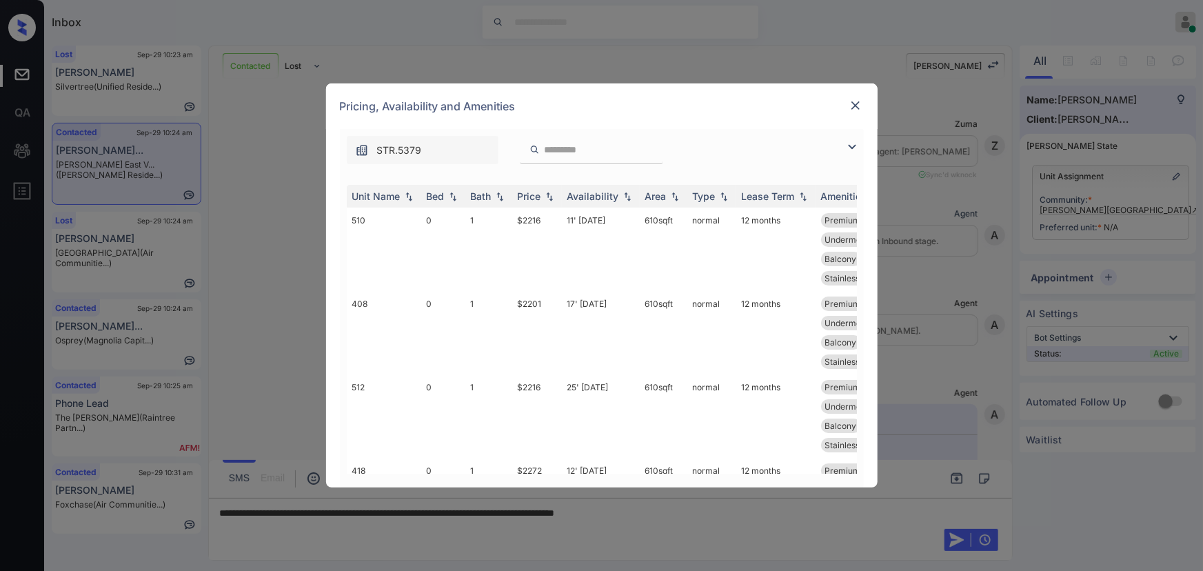
scroll to position [167, 0]
click at [855, 149] on img at bounding box center [852, 147] width 17 height 17
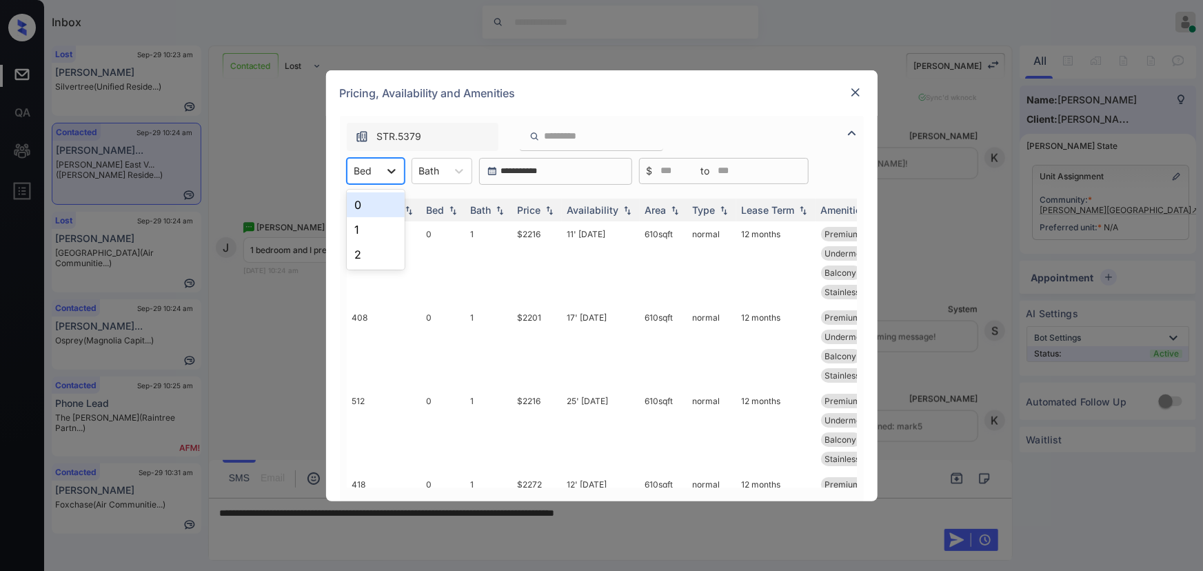
click at [382, 172] on div at bounding box center [391, 171] width 25 height 25
click at [368, 201] on div "0" at bounding box center [376, 204] width 58 height 25
click at [396, 171] on icon at bounding box center [401, 171] width 14 height 14
click at [365, 227] on div "1" at bounding box center [380, 229] width 67 height 25
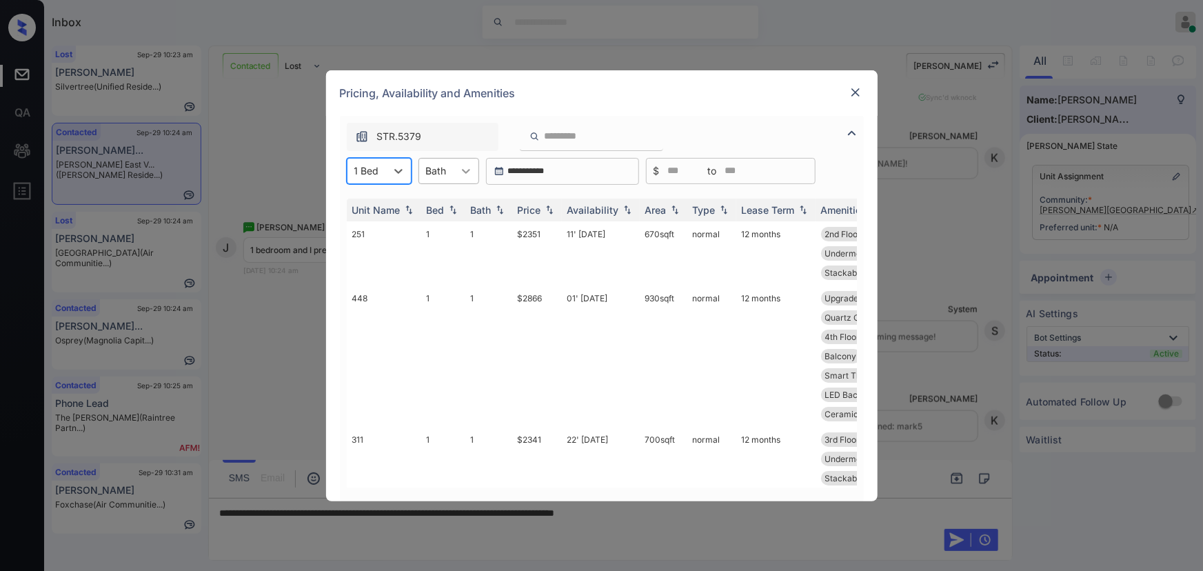
click at [465, 172] on icon at bounding box center [466, 171] width 8 height 5
click at [444, 205] on div "1" at bounding box center [449, 204] width 61 height 25
click at [552, 210] on img at bounding box center [550, 210] width 14 height 10
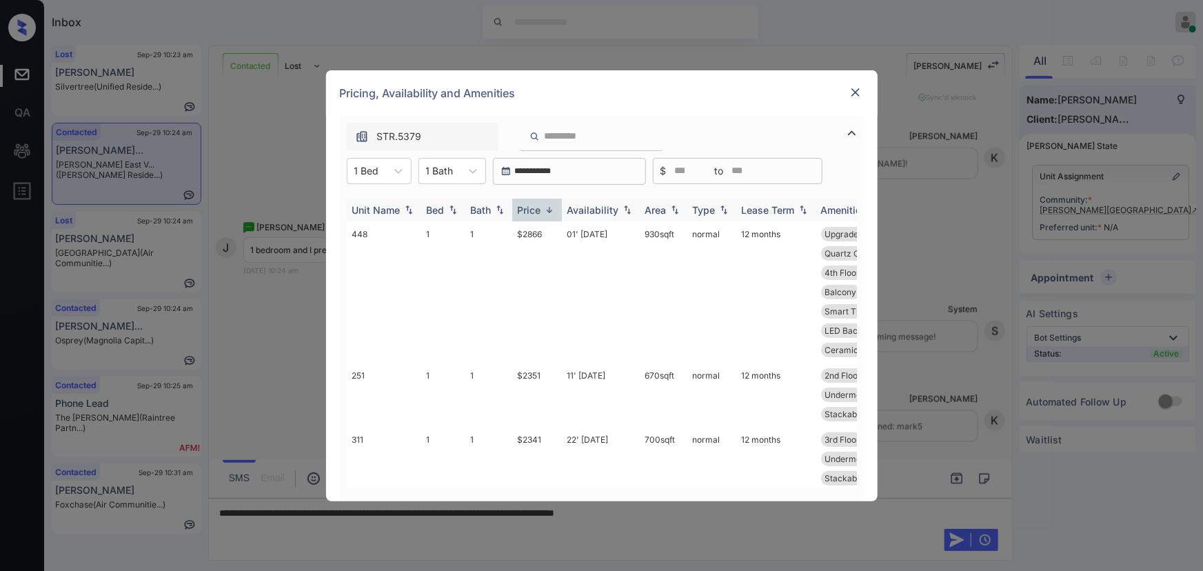
click at [552, 210] on img at bounding box center [550, 210] width 14 height 10
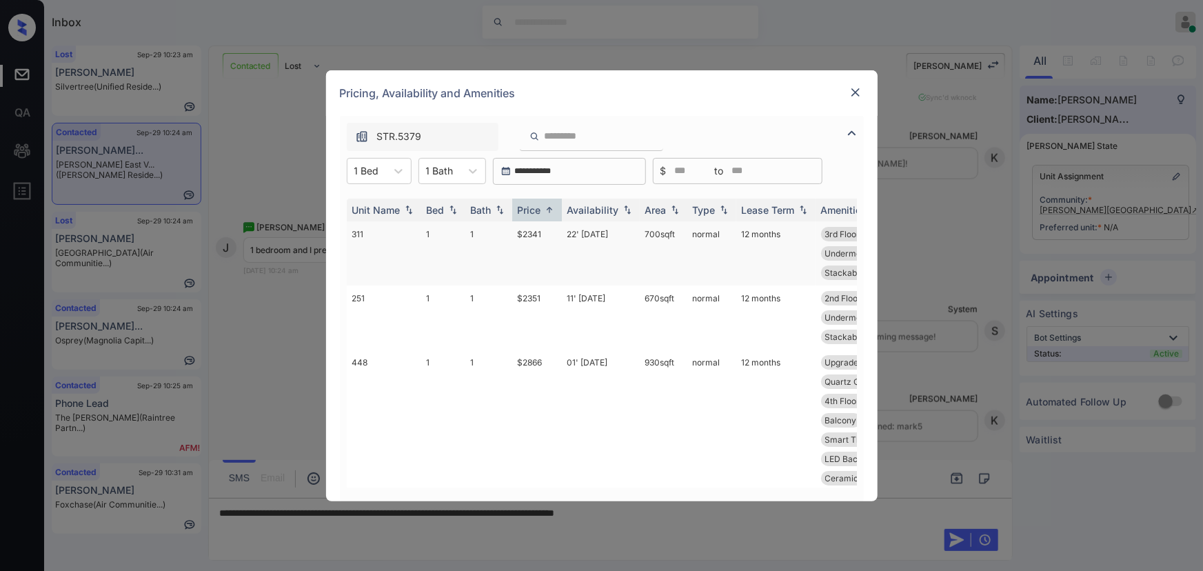
click at [590, 240] on td "22' Oct 25" at bounding box center [601, 253] width 78 height 64
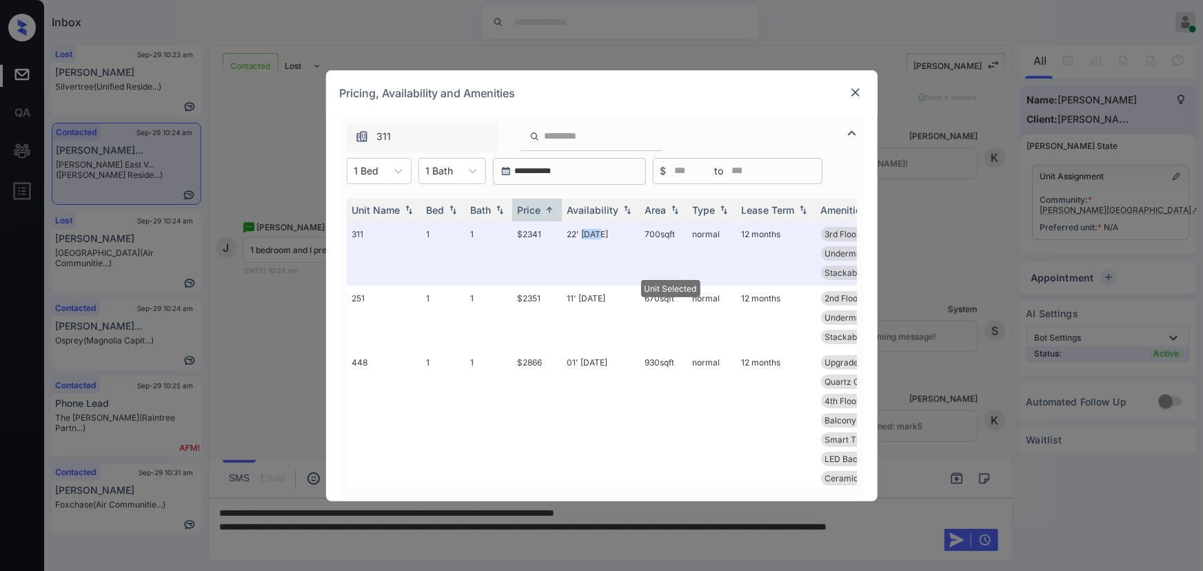
click at [855, 90] on img at bounding box center [856, 93] width 14 height 14
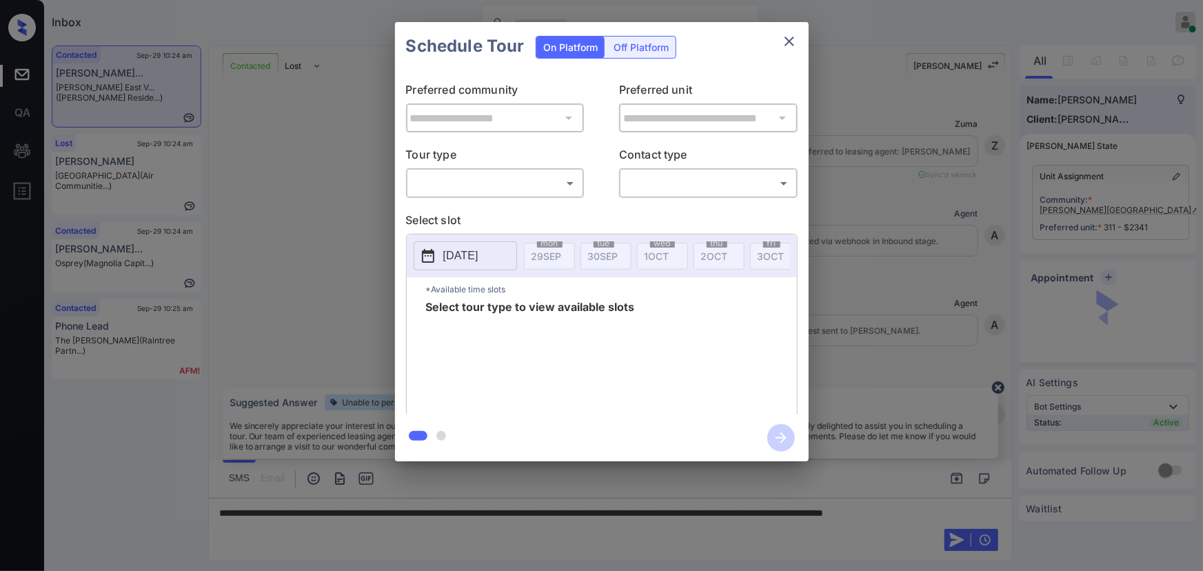
scroll to position [167, 0]
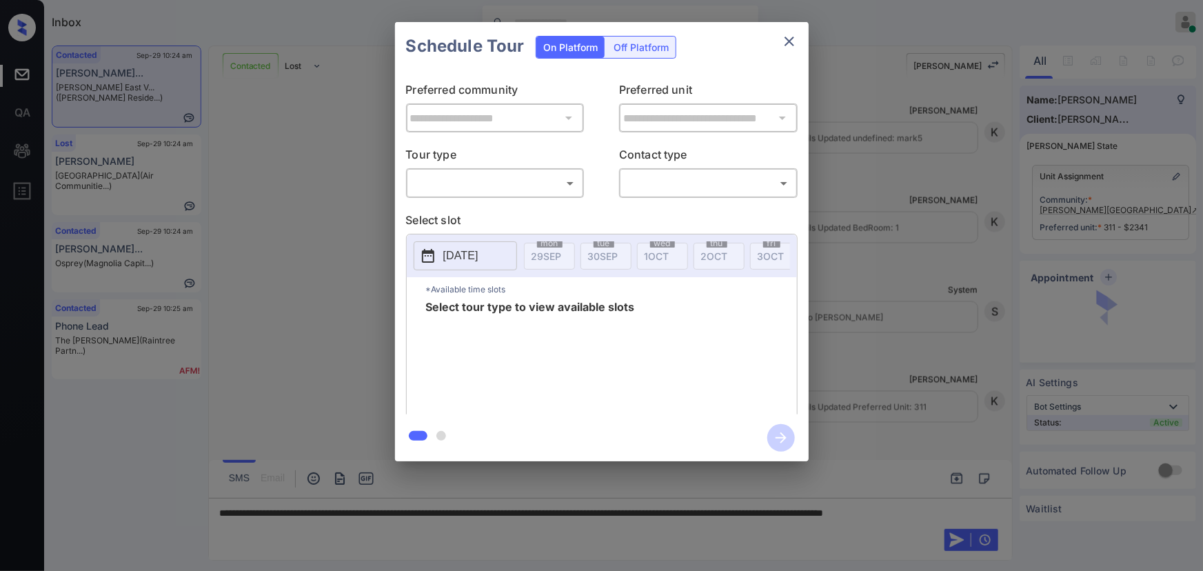
click at [489, 177] on body "Inbox Kenneth Umali Online Set yourself offline Set yourself on break Profile S…" at bounding box center [601, 285] width 1203 height 571
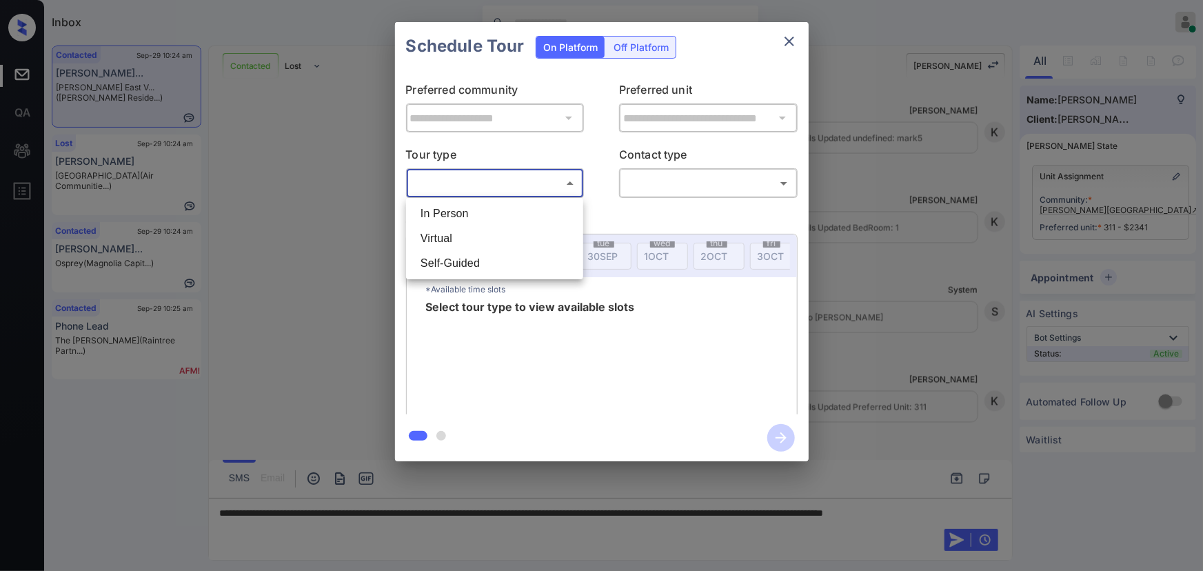
click at [473, 203] on li "In Person" at bounding box center [495, 213] width 170 height 25
type input "********"
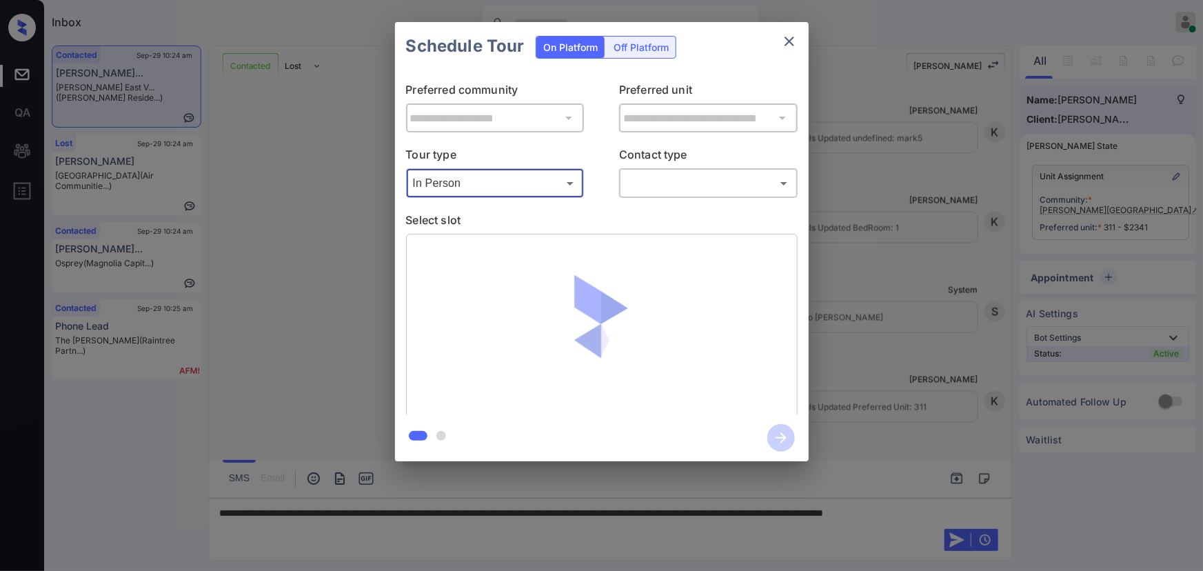
click at [637, 184] on body "Inbox Kenneth Umali Online Set yourself offline Set yourself on break Profile S…" at bounding box center [601, 285] width 1203 height 571
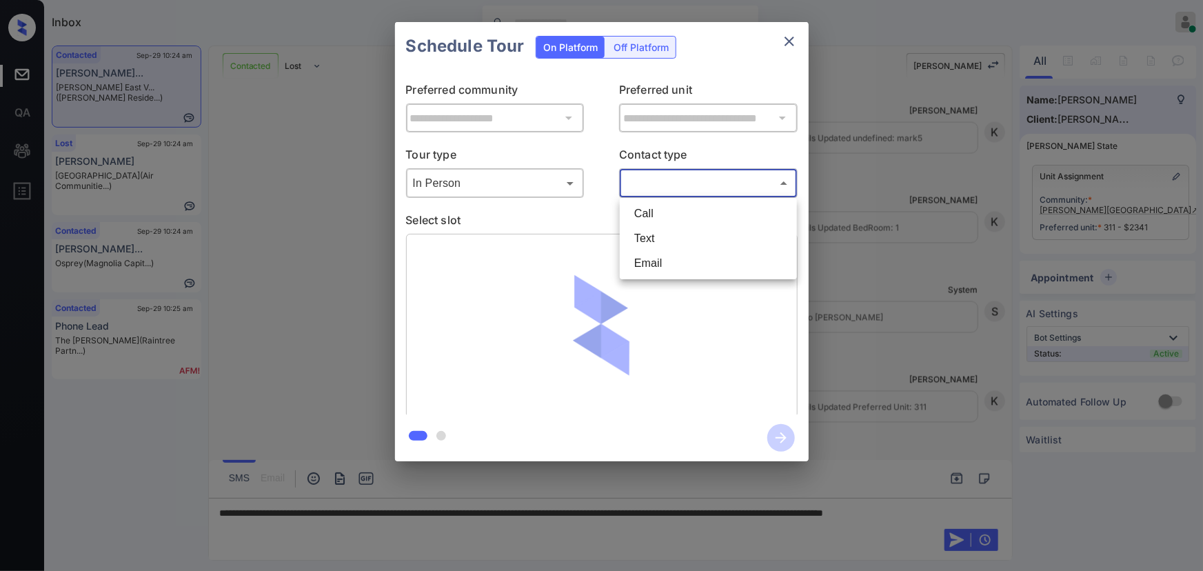
click at [644, 243] on li "Text" at bounding box center [708, 238] width 170 height 25
type input "****"
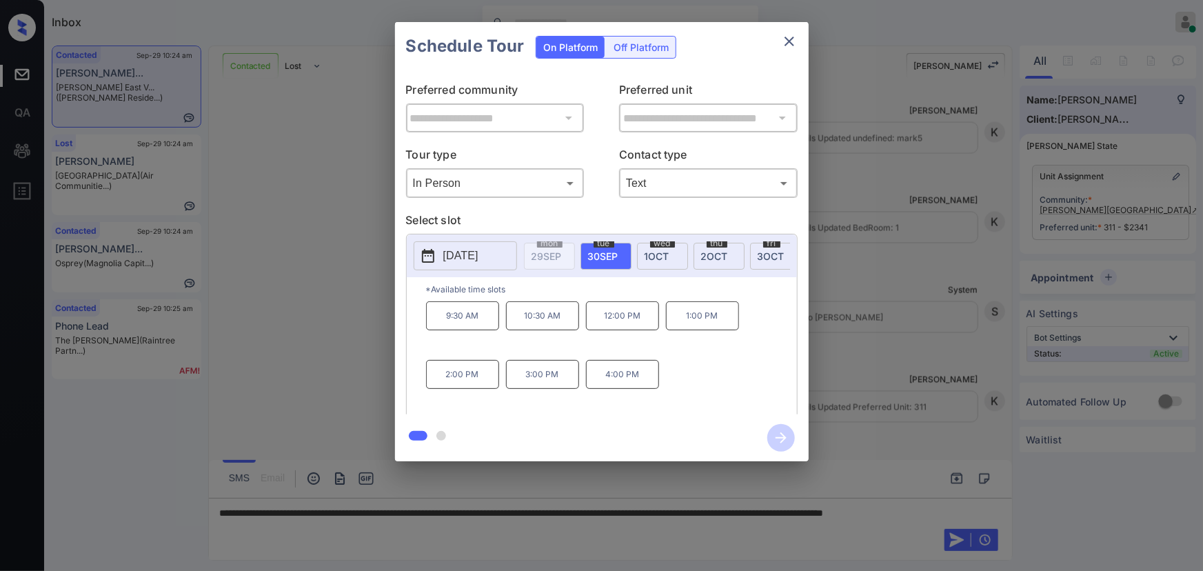
click at [612, 257] on span "30 SEP" at bounding box center [603, 256] width 30 height 12
copy div "10:30 AM 12:00 PM 1:00 PM 2:00 PM 3:00 PM 4:00 PM"
drag, startPoint x: 641, startPoint y: 381, endPoint x: 510, endPoint y: 325, distance: 141.8
click at [510, 325] on div "9:30 AM 10:30 AM 12:00 PM 1:00 PM 2:00 PM 3:00 PM 4:00 PM" at bounding box center [611, 356] width 371 height 110
click at [364, 534] on div at bounding box center [601, 285] width 1203 height 571
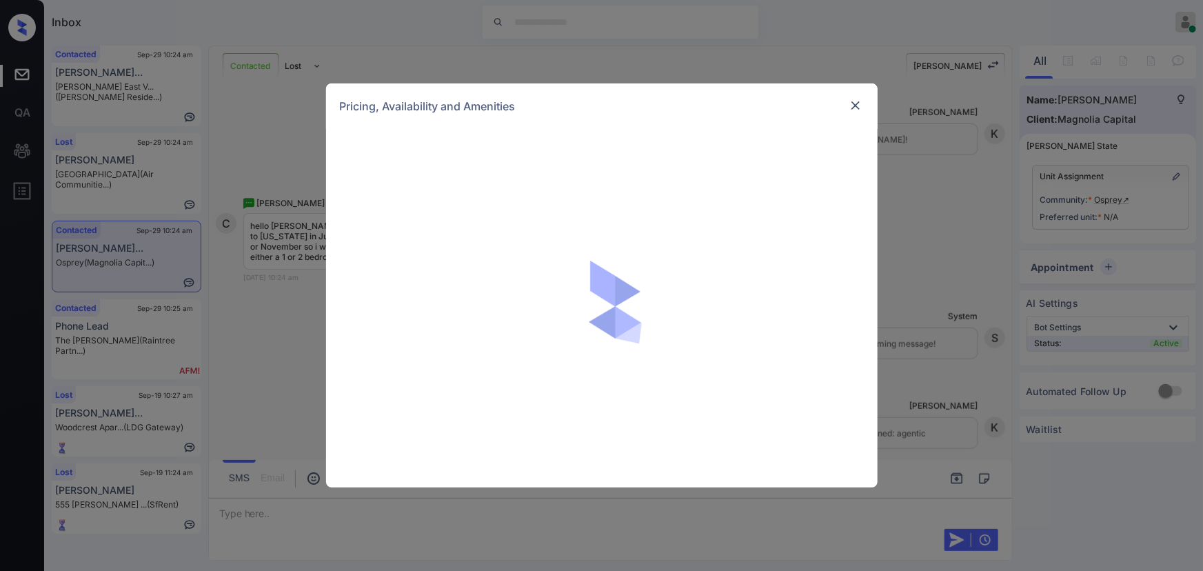
scroll to position [167, 0]
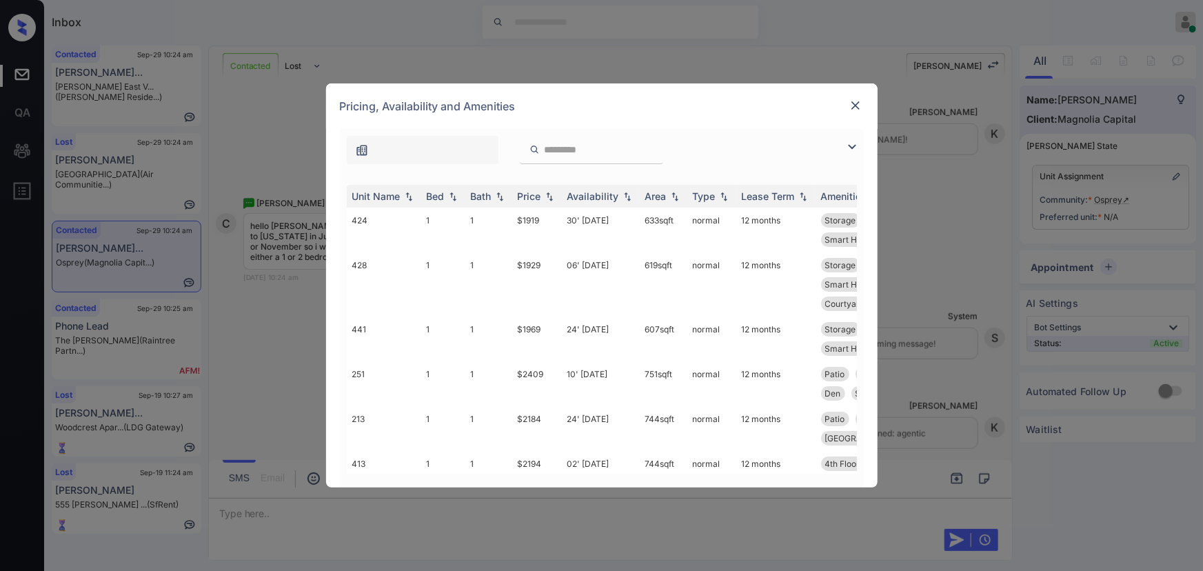
click at [852, 148] on img at bounding box center [852, 147] width 17 height 17
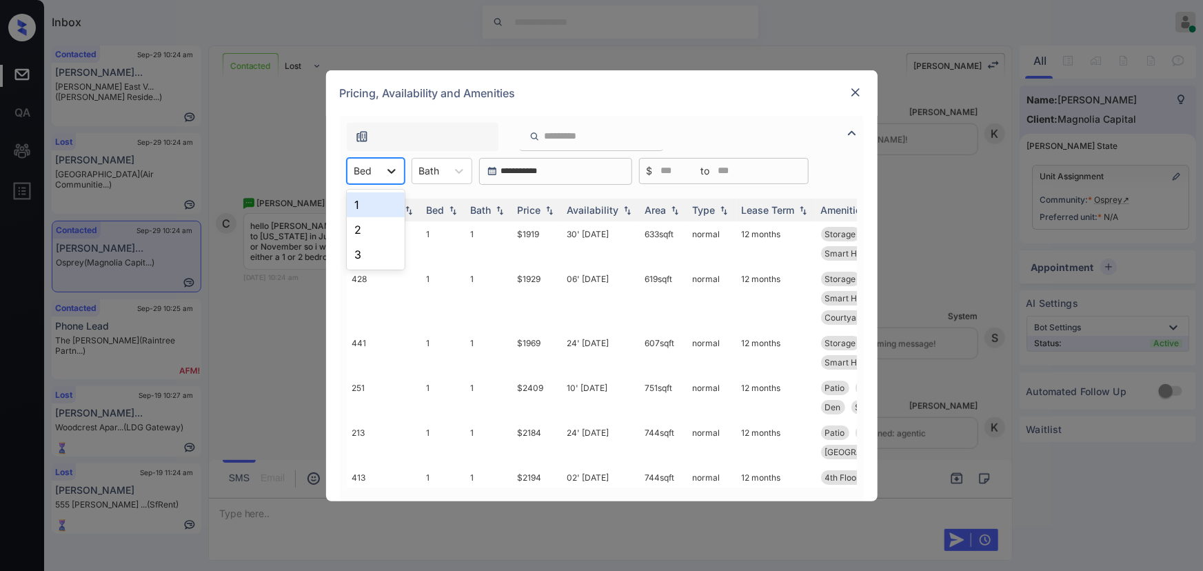
click at [388, 176] on icon at bounding box center [392, 171] width 14 height 14
click at [372, 200] on div "1" at bounding box center [376, 204] width 58 height 25
click at [455, 171] on div at bounding box center [466, 171] width 25 height 25
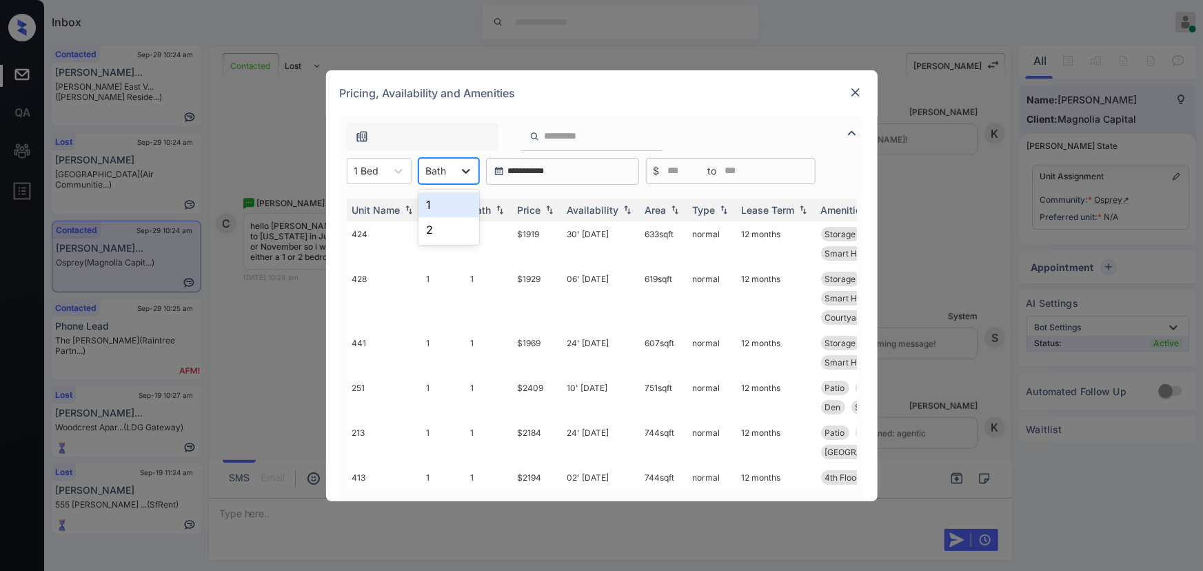
click at [445, 199] on div "1" at bounding box center [449, 204] width 61 height 25
click at [540, 210] on div "Price" at bounding box center [529, 210] width 23 height 12
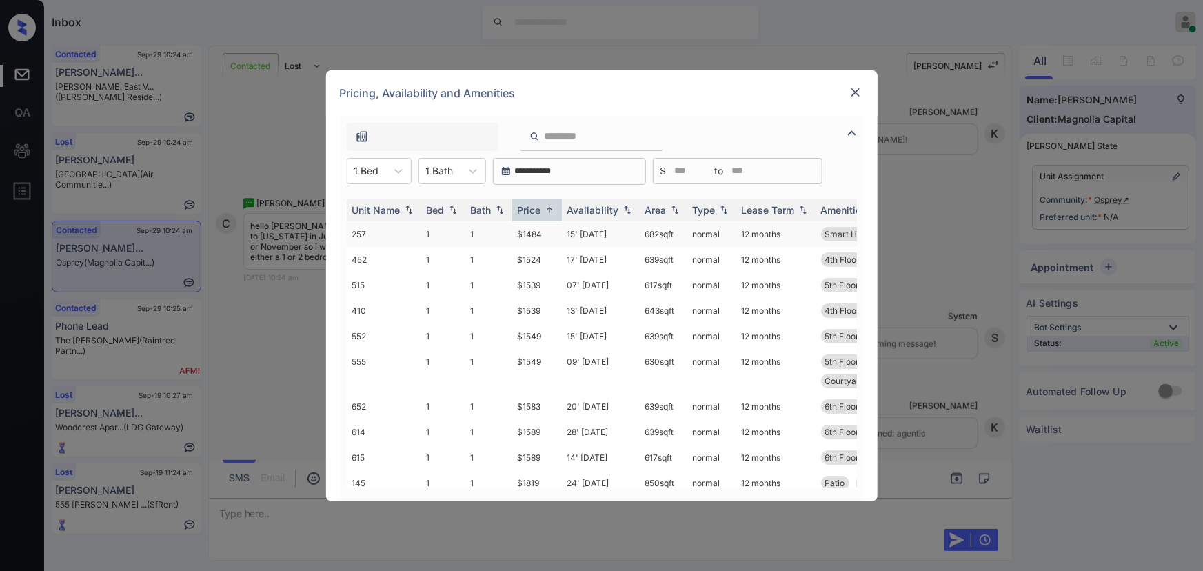
click at [556, 234] on td "$1484" at bounding box center [537, 234] width 50 height 26
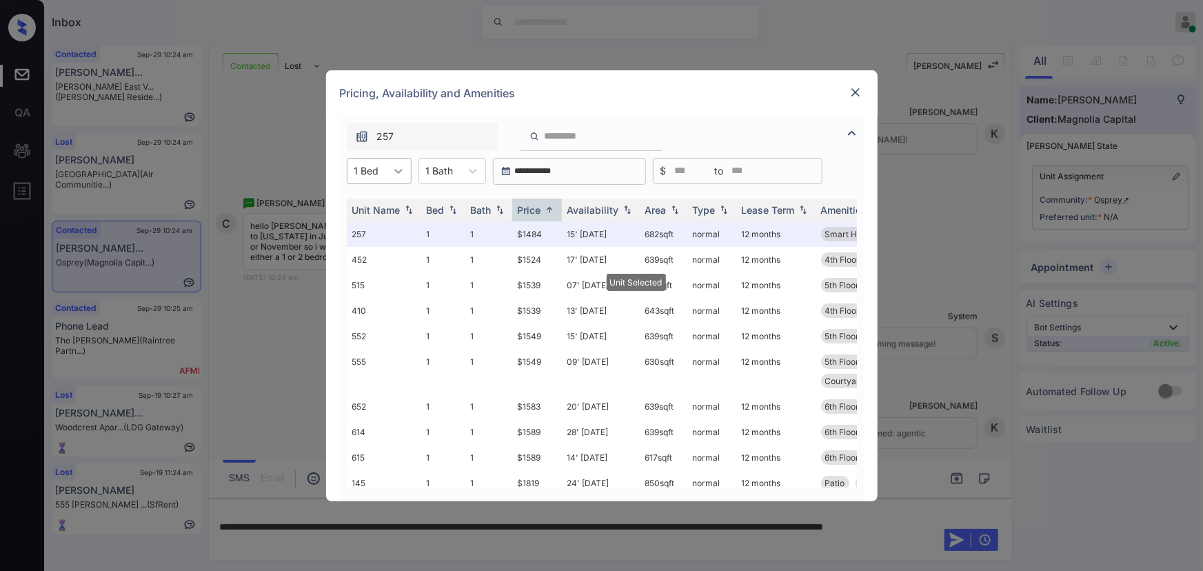
click at [399, 172] on icon at bounding box center [399, 171] width 14 height 14
click at [369, 221] on div "2" at bounding box center [379, 229] width 65 height 25
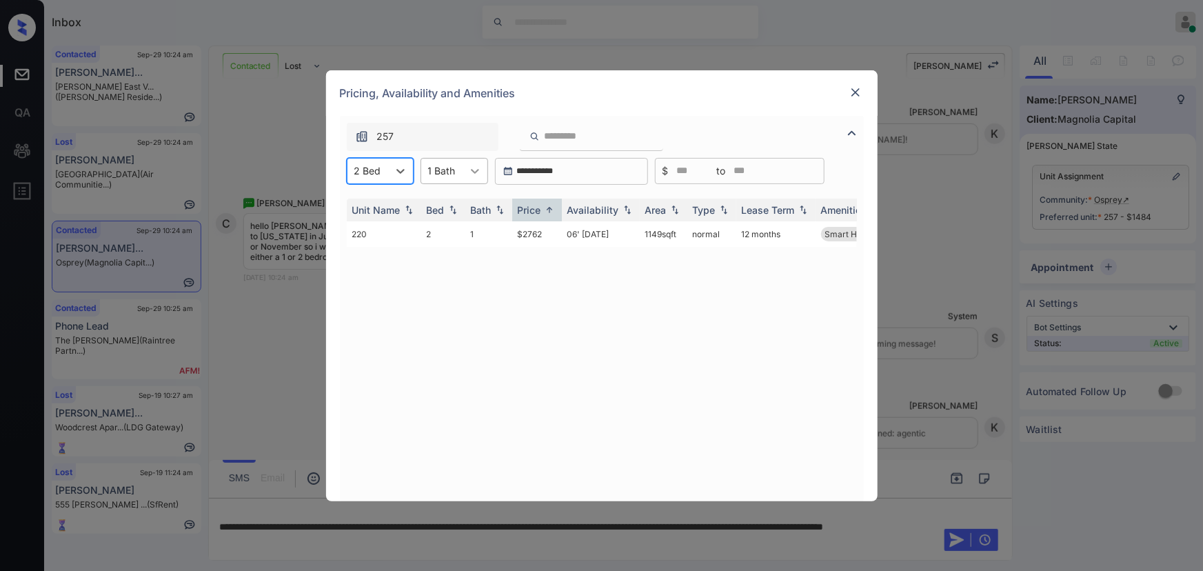
click at [466, 174] on div at bounding box center [475, 171] width 25 height 25
click at [443, 226] on div "2" at bounding box center [455, 229] width 68 height 25
click at [521, 237] on td "$2882" at bounding box center [537, 243] width 50 height 45
click at [536, 230] on td "$2882" at bounding box center [537, 243] width 50 height 45
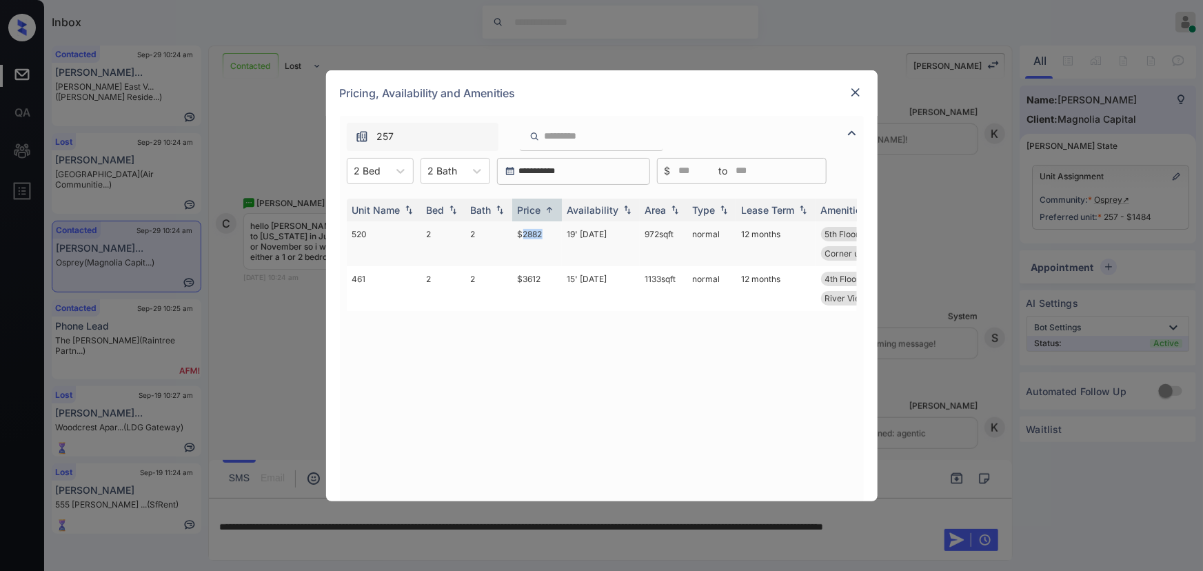
click at [536, 230] on td "$2882" at bounding box center [537, 243] width 50 height 45
click at [537, 229] on td "$2882" at bounding box center [537, 243] width 50 height 45
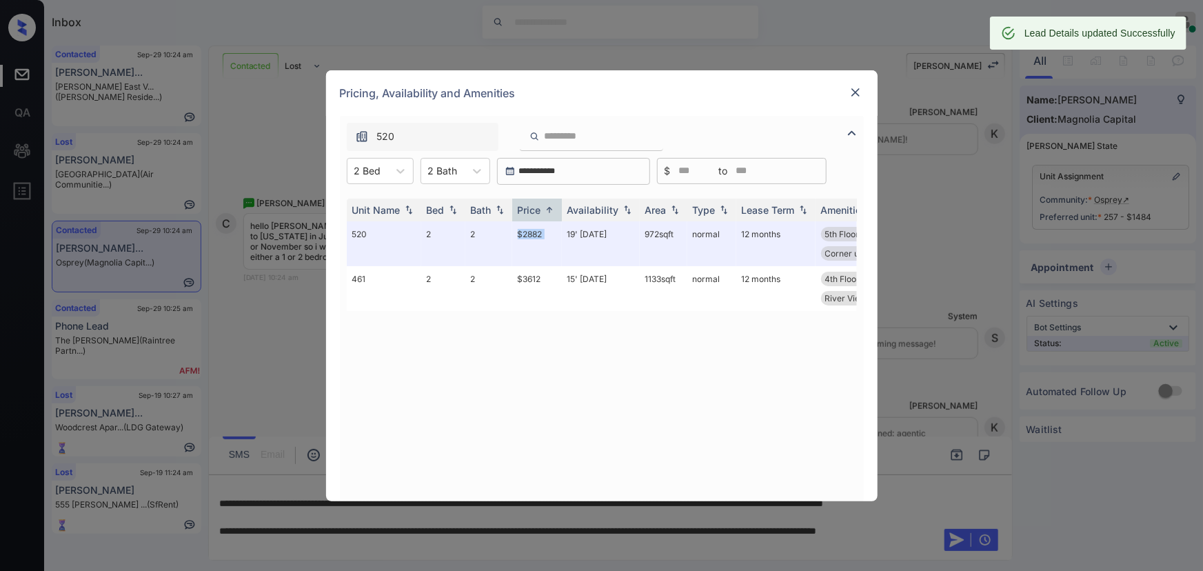
click at [854, 89] on img at bounding box center [856, 93] width 14 height 14
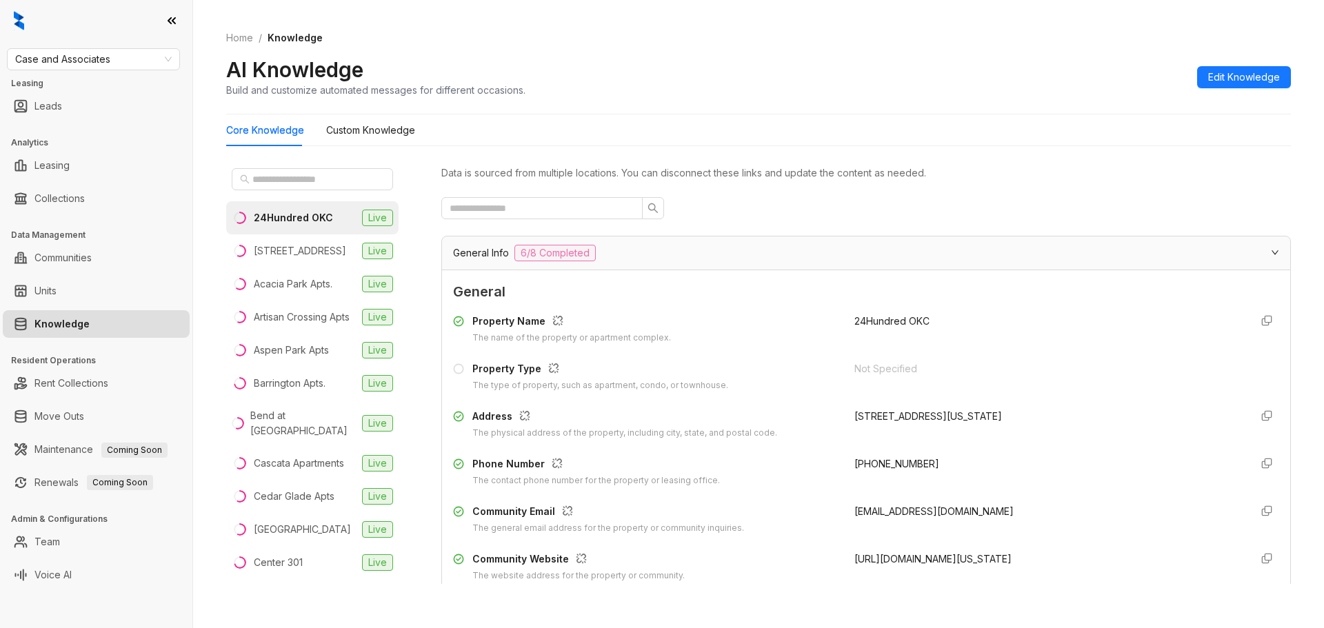
click at [90, 330] on link "Knowledge" at bounding box center [61, 324] width 55 height 28
